Goal: Transaction & Acquisition: Purchase product/service

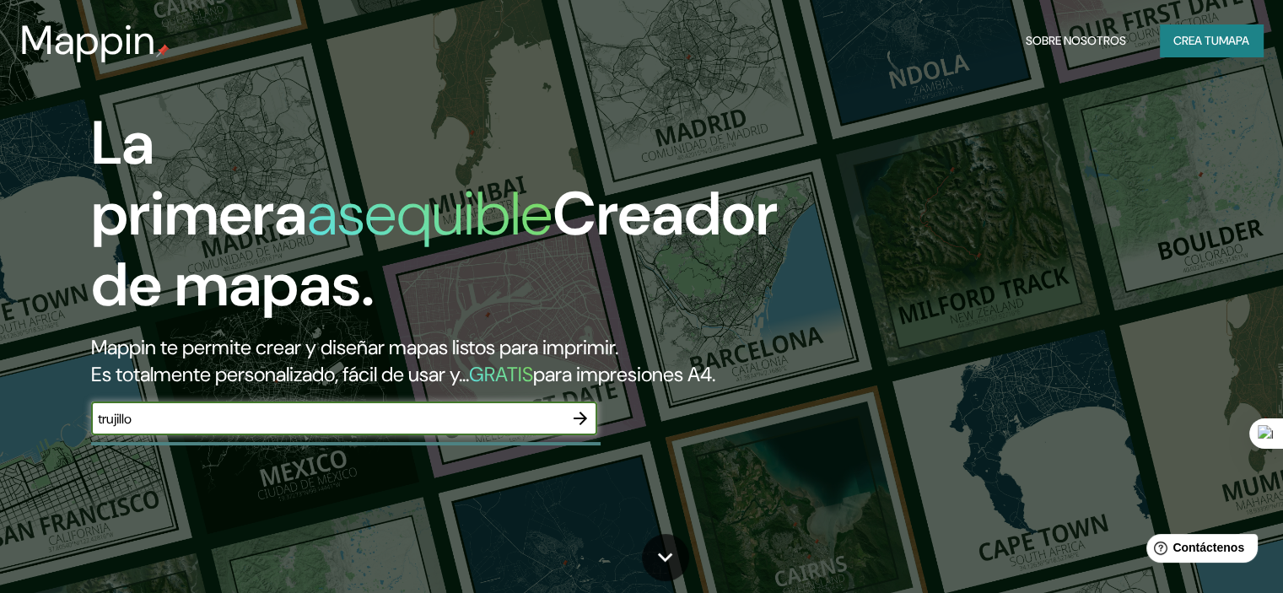
type input "trujillo"
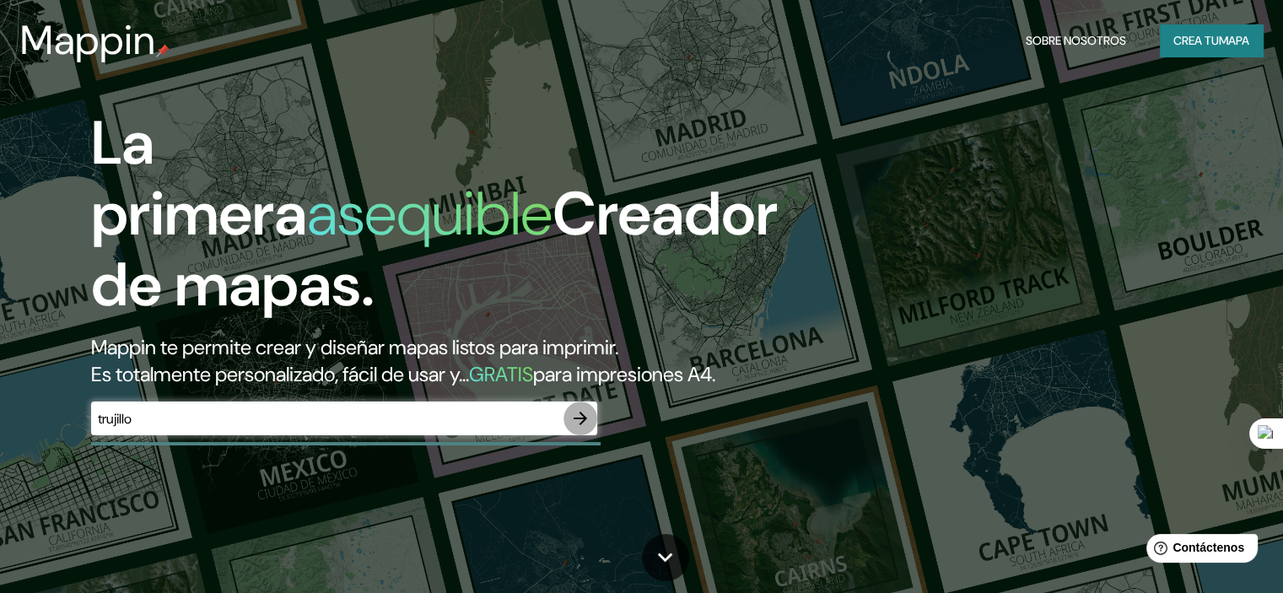
click at [588, 428] on icon "button" at bounding box center [580, 418] width 20 height 20
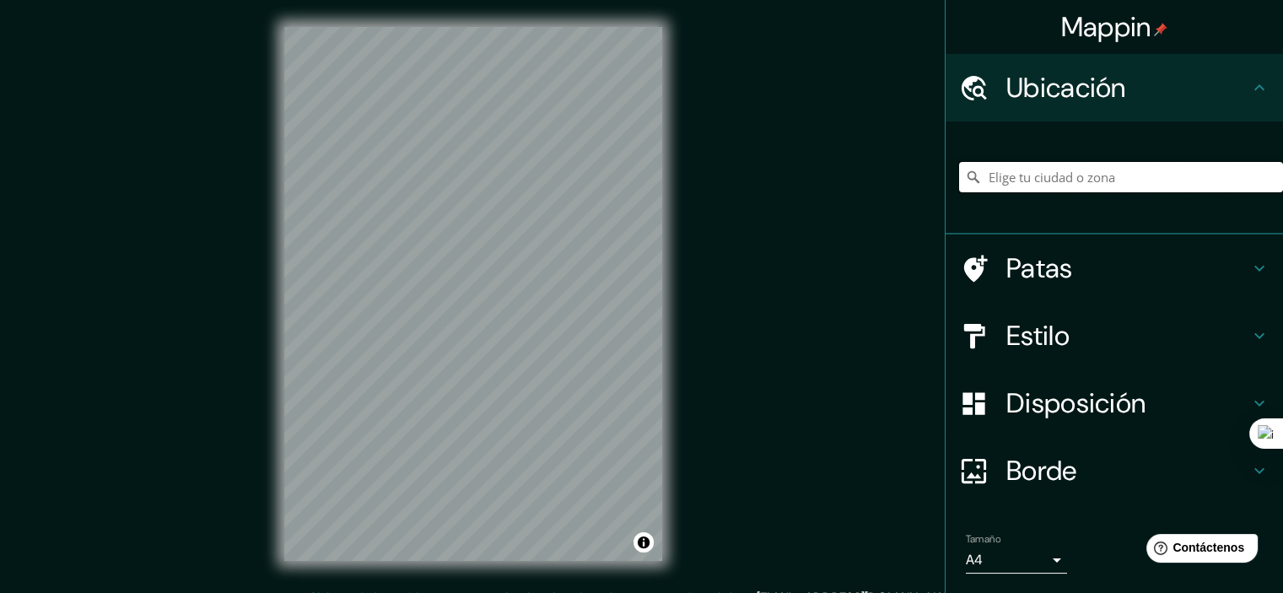
click at [1009, 180] on input "Elige tu ciudad o zona" at bounding box center [1121, 177] width 324 height 30
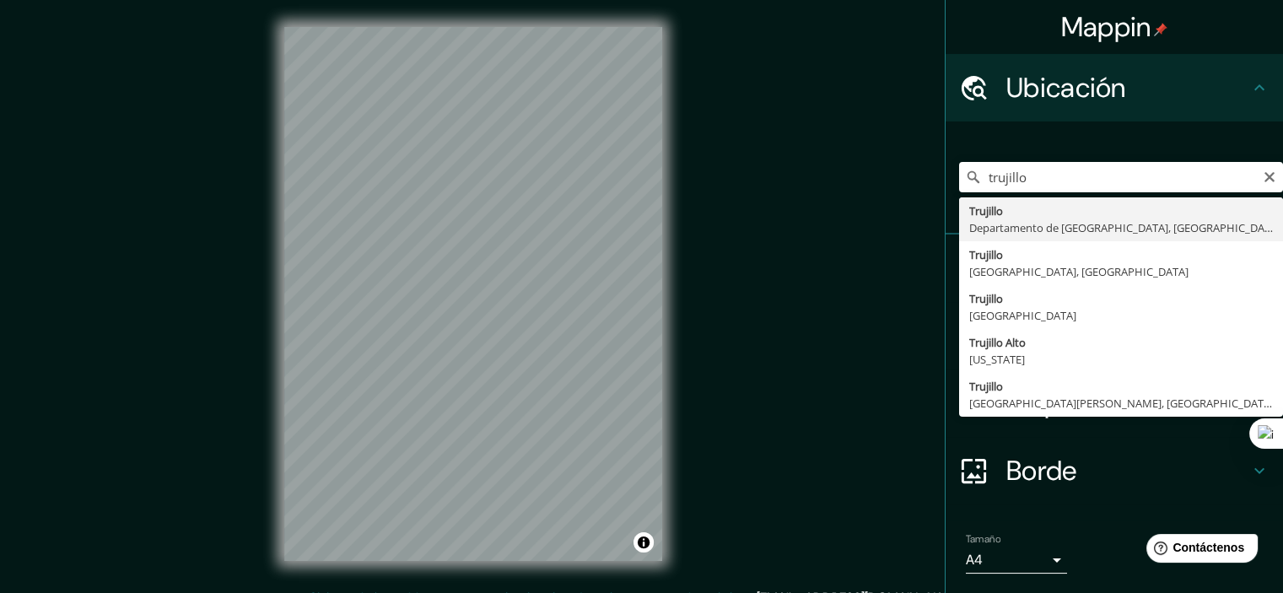
type input "[GEOGRAPHIC_DATA], [GEOGRAPHIC_DATA], [GEOGRAPHIC_DATA]"
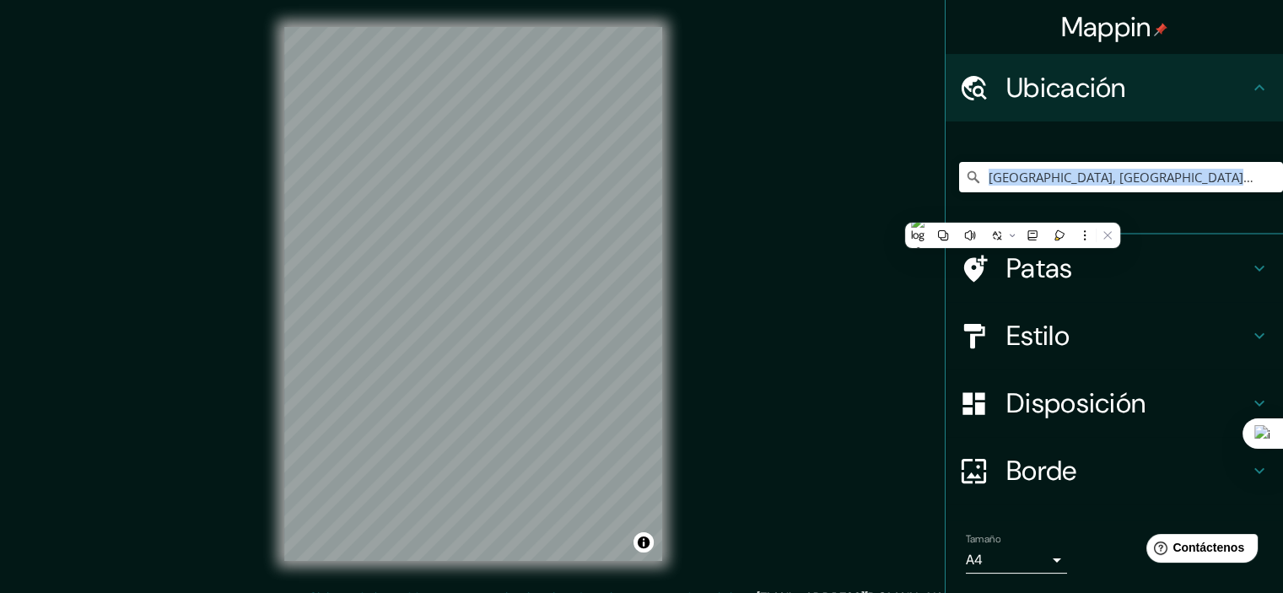
click at [1012, 210] on div "[GEOGRAPHIC_DATA], [GEOGRAPHIC_DATA], [GEOGRAPHIC_DATA]" at bounding box center [1121, 177] width 324 height 84
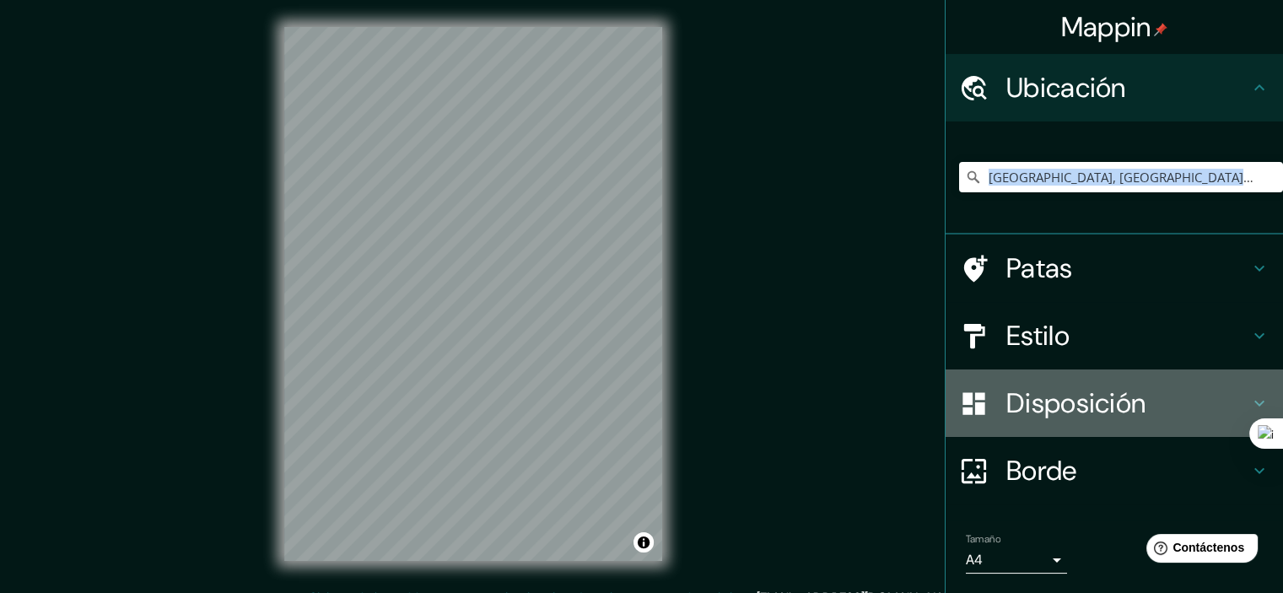
click at [1068, 398] on font "Disposición" at bounding box center [1075, 402] width 139 height 35
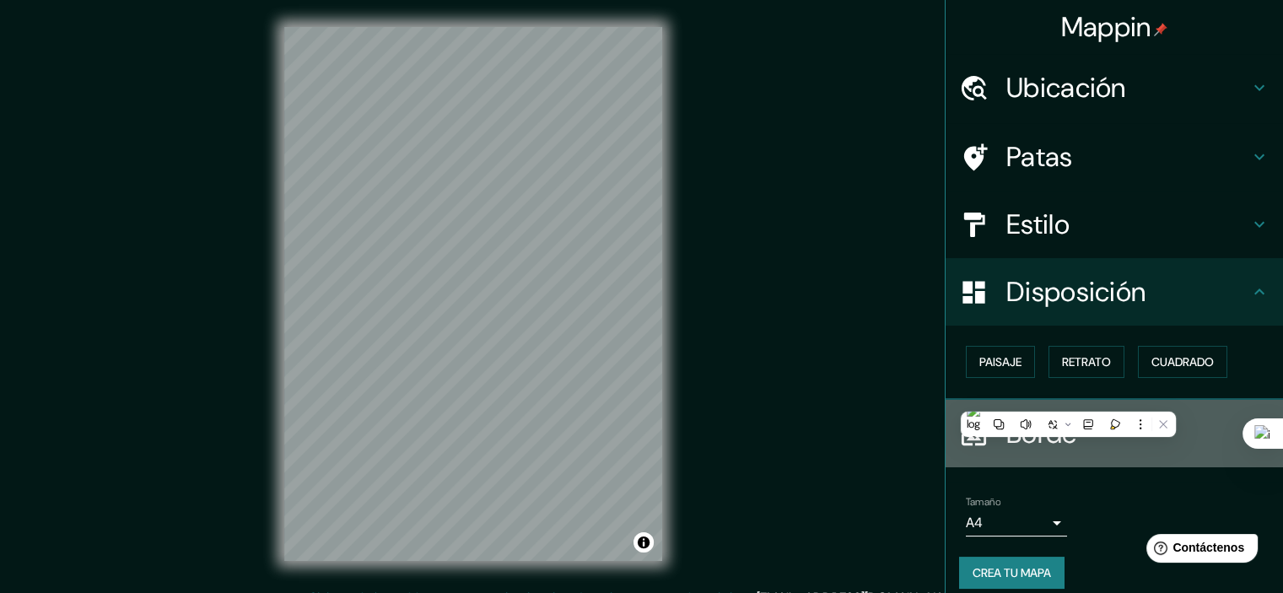
click at [1192, 456] on div "Borde" at bounding box center [1113, 433] width 337 height 67
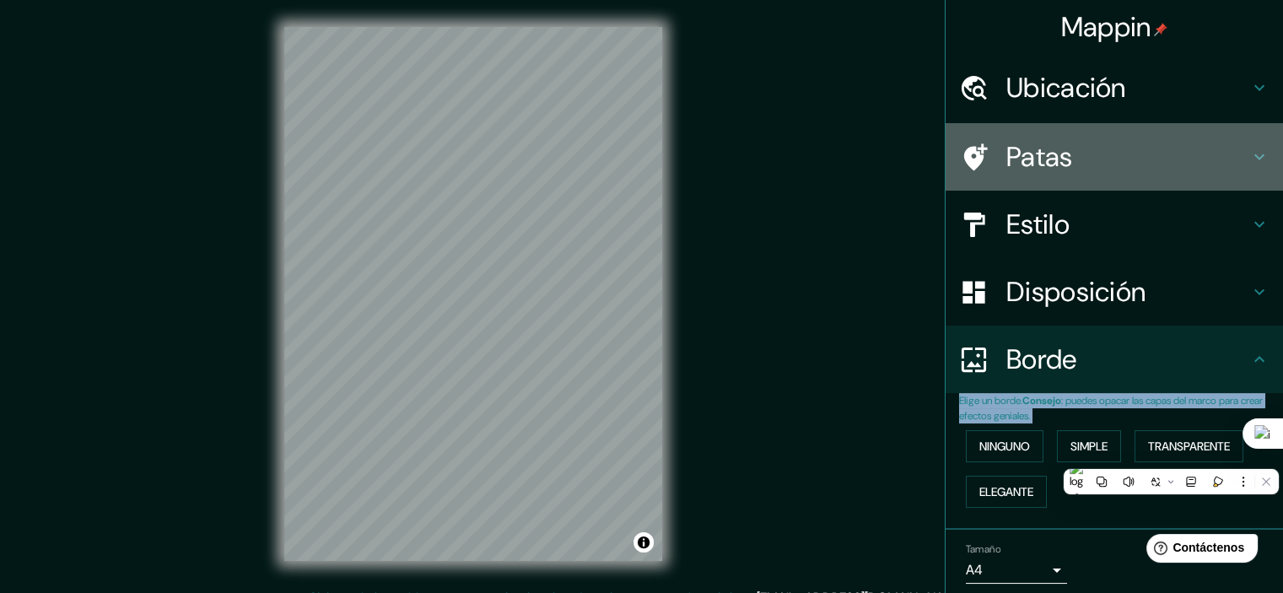
click at [1138, 178] on div "Patas" at bounding box center [1113, 156] width 337 height 67
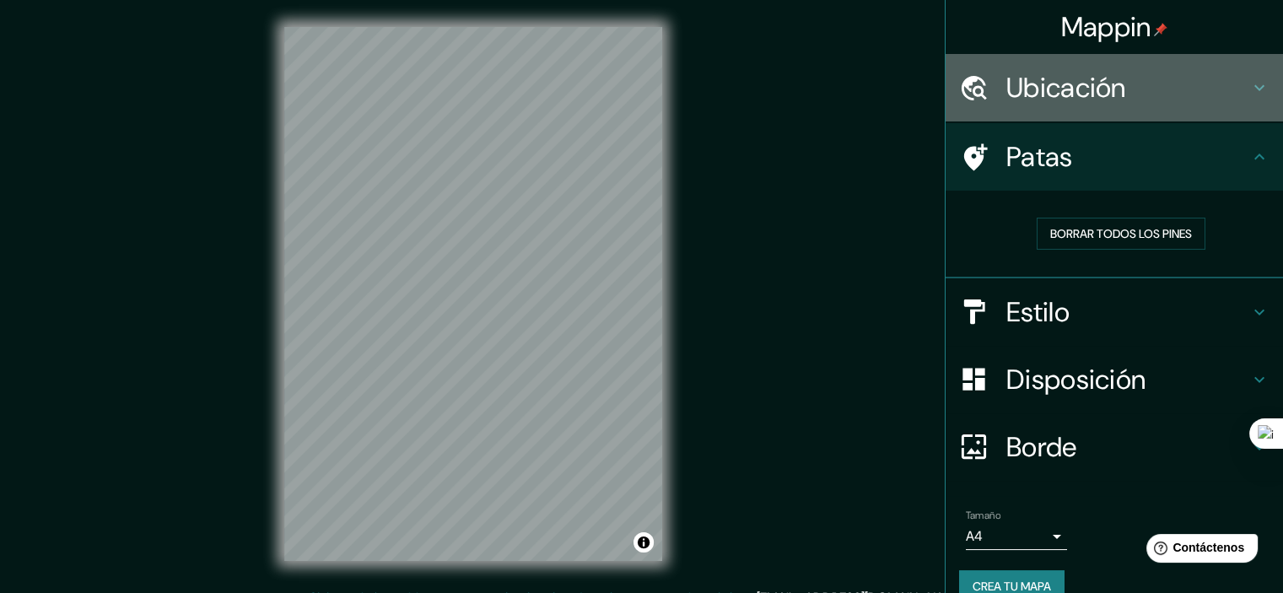
click at [1170, 83] on h4 "Ubicación" at bounding box center [1127, 88] width 243 height 34
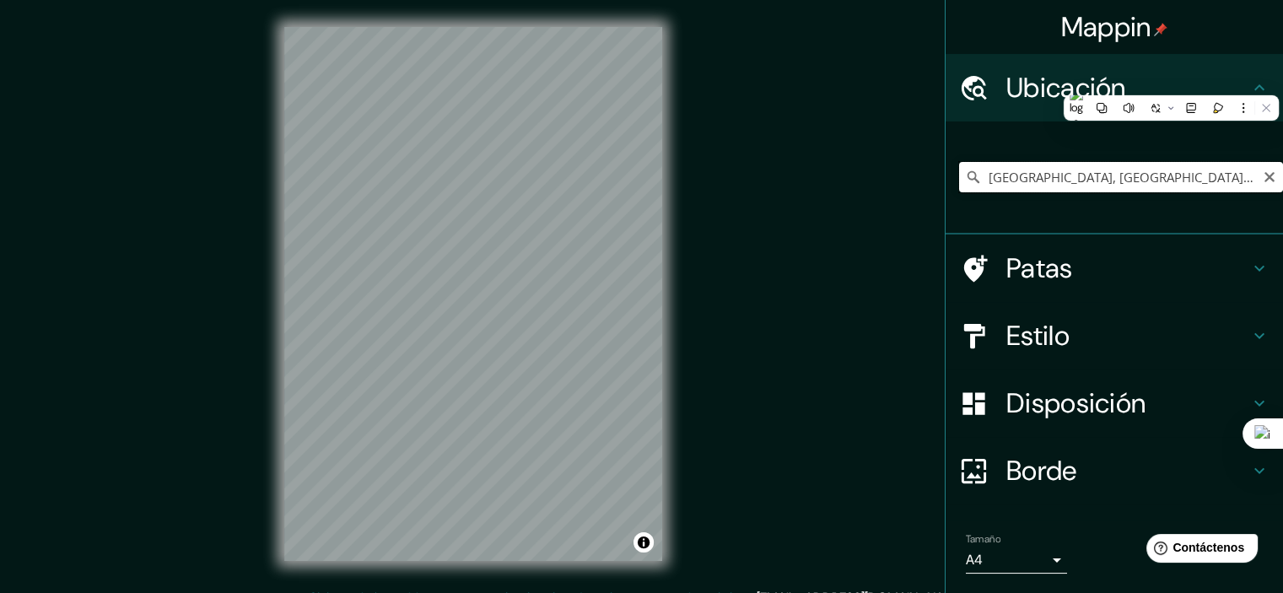
click at [1245, 175] on input "[GEOGRAPHIC_DATA], [GEOGRAPHIC_DATA], [GEOGRAPHIC_DATA]" at bounding box center [1121, 177] width 324 height 30
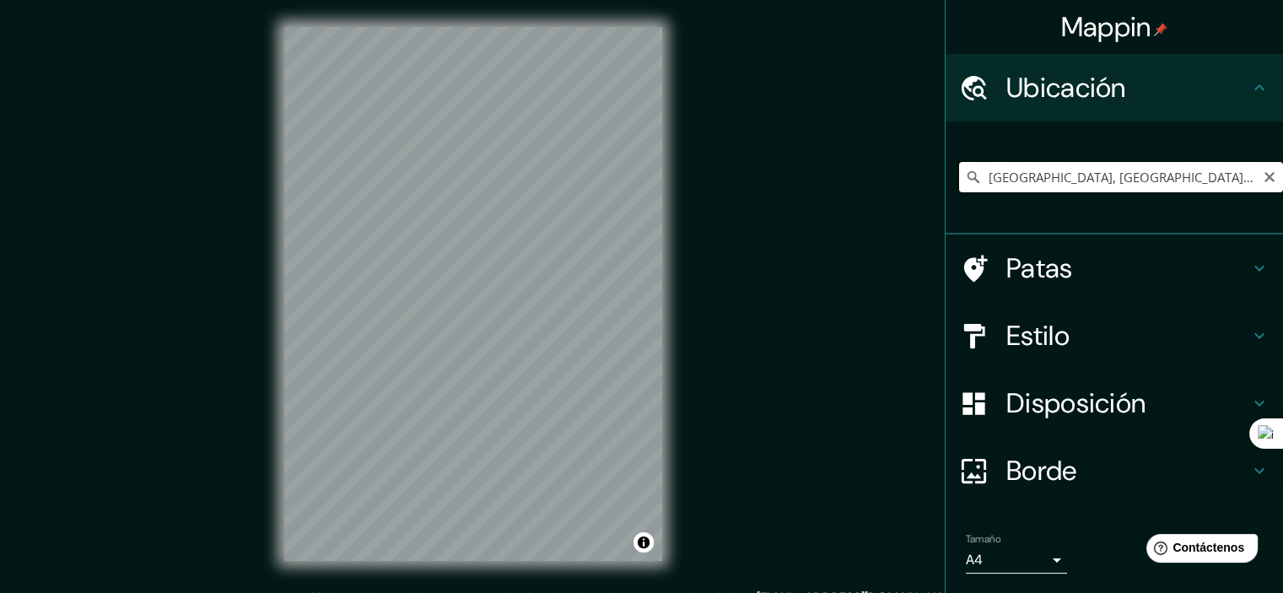
click at [1262, 172] on input "[GEOGRAPHIC_DATA], [GEOGRAPHIC_DATA], [GEOGRAPHIC_DATA]" at bounding box center [1121, 177] width 324 height 30
click at [1262, 172] on icon "Claro" at bounding box center [1268, 176] width 13 height 13
click at [1009, 185] on input "Victor Larco Herrera, Departamento de La Libertad, Perú" at bounding box center [1121, 177] width 324 height 30
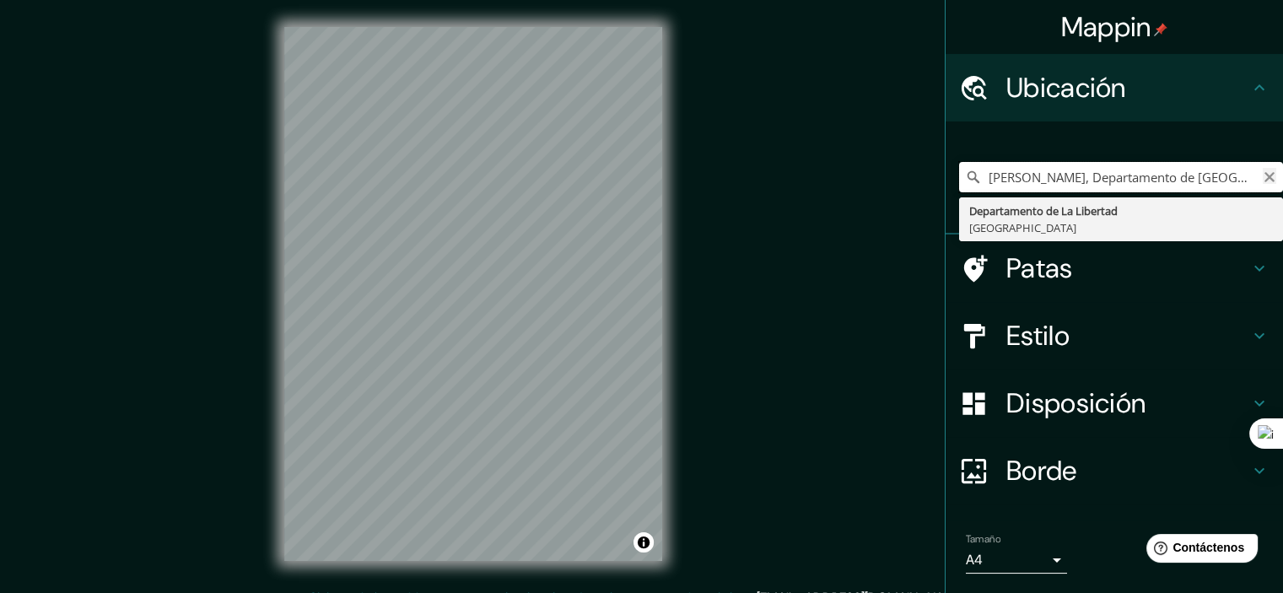
type input "Victortrujillo Larco Herrera, Departamento de La Libertad, Perú"
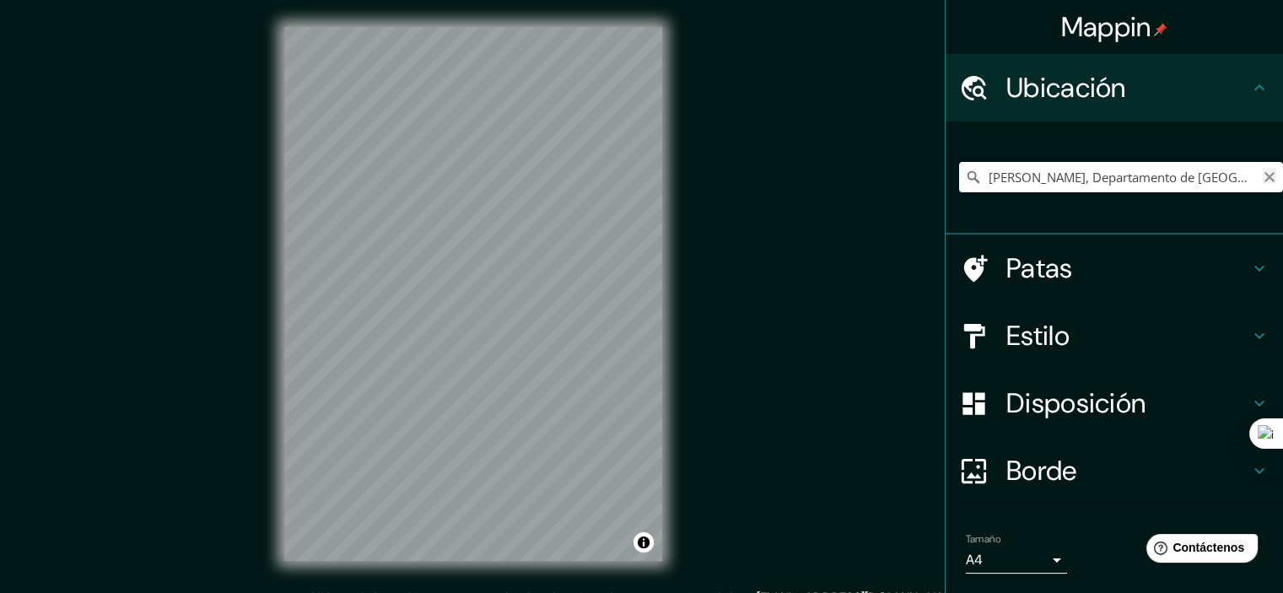
click at [1262, 171] on icon "Claro" at bounding box center [1268, 176] width 13 height 13
click at [1106, 181] on input "[GEOGRAPHIC_DATA], [GEOGRAPHIC_DATA], [GEOGRAPHIC_DATA]" at bounding box center [1121, 177] width 324 height 30
type input "[GEOGRAPHIC_DATA], [GEOGRAPHIC_DATA], [GEOGRAPHIC_DATA]"
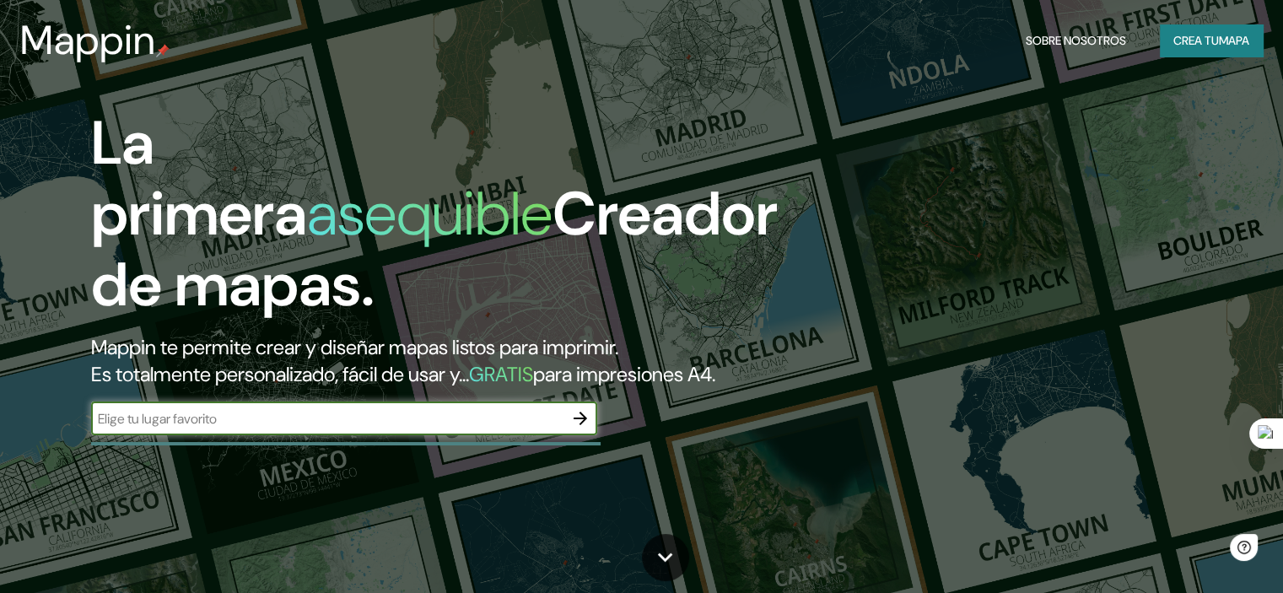
type input "trujillo"
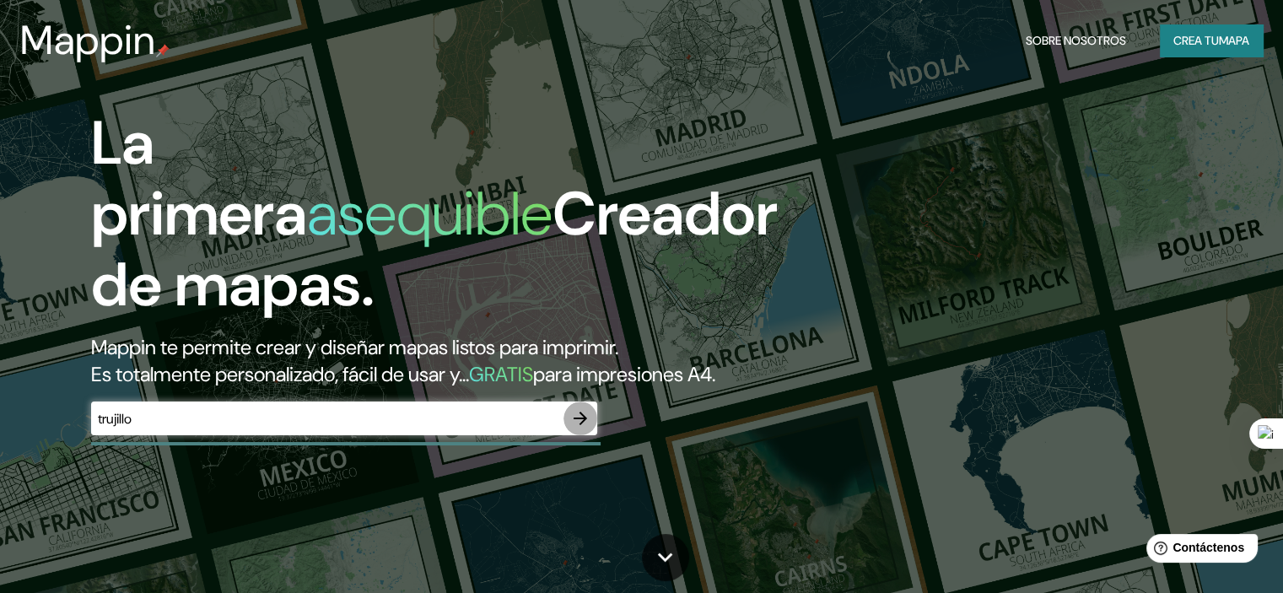
click at [572, 428] on icon "button" at bounding box center [580, 418] width 20 height 20
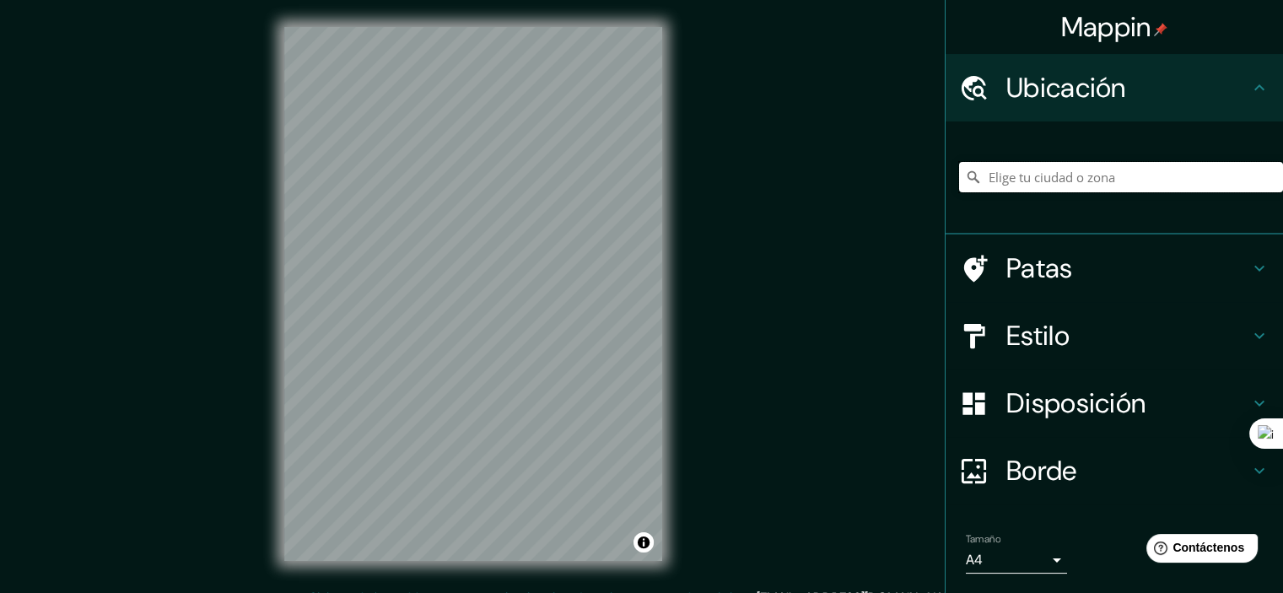
click at [1022, 182] on input "Elige tu ciudad o zona" at bounding box center [1121, 177] width 324 height 30
type input "[GEOGRAPHIC_DATA], [GEOGRAPHIC_DATA], [GEOGRAPHIC_DATA]"
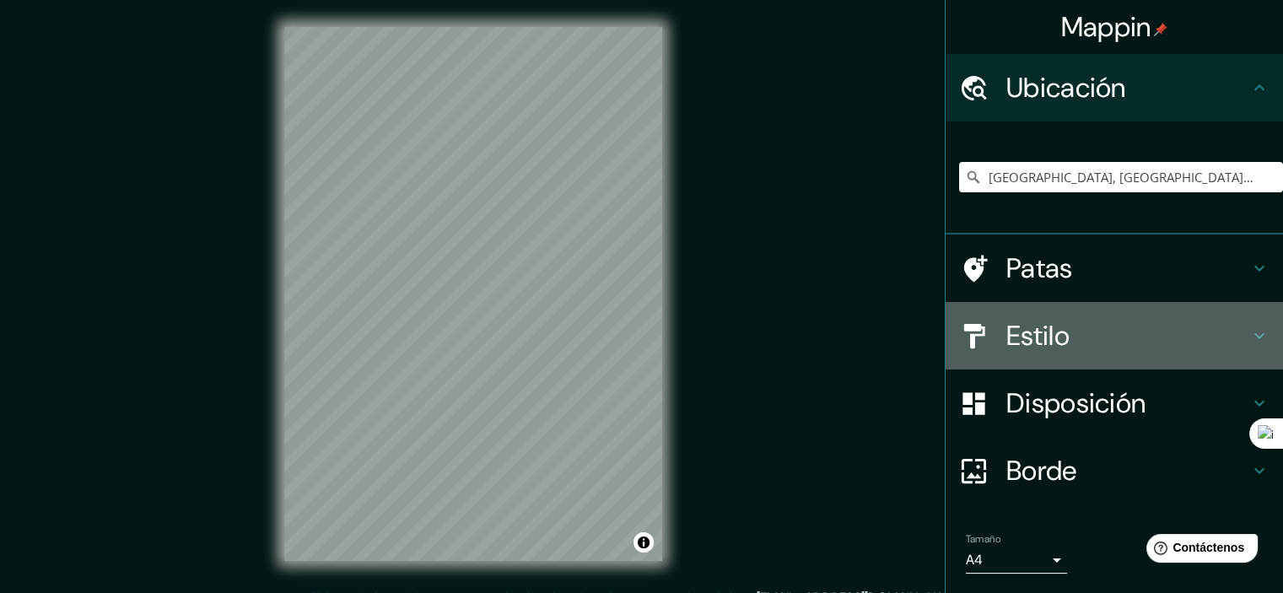
click at [1088, 323] on h4 "Estilo" at bounding box center [1127, 336] width 243 height 34
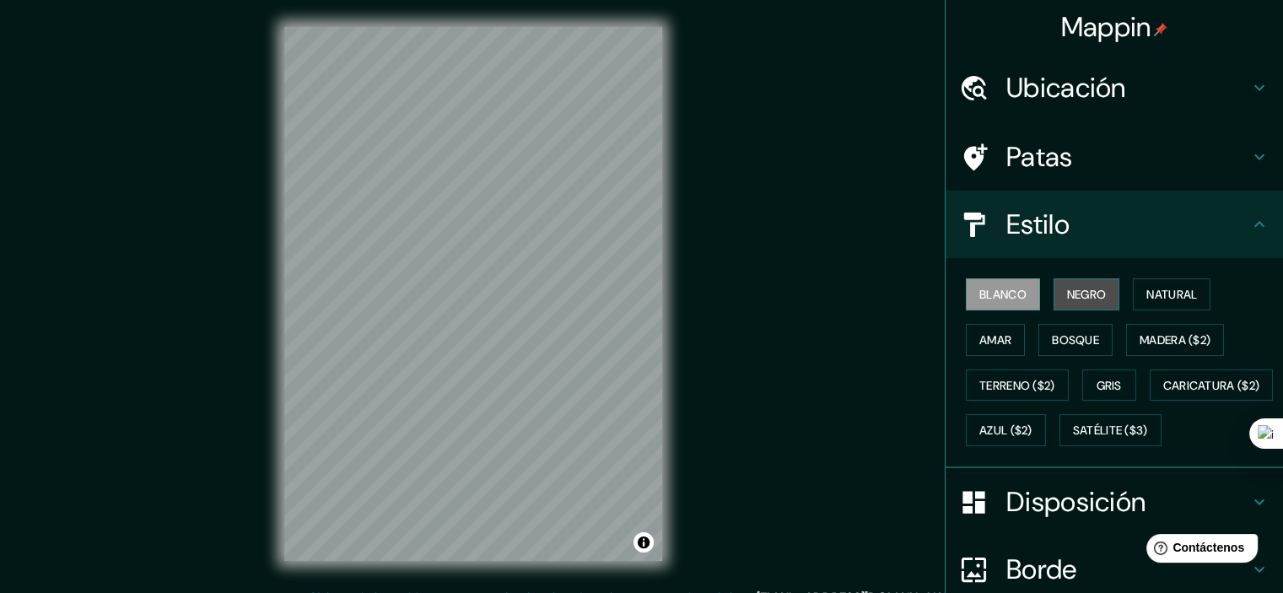
click at [1083, 299] on font "Negro" at bounding box center [1087, 294] width 40 height 15
